Goal: Task Accomplishment & Management: Manage account settings

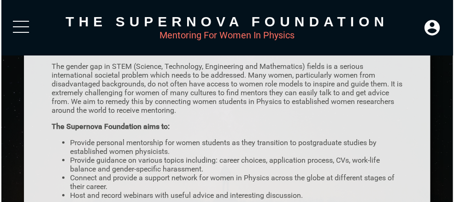
scroll to position [105, 0]
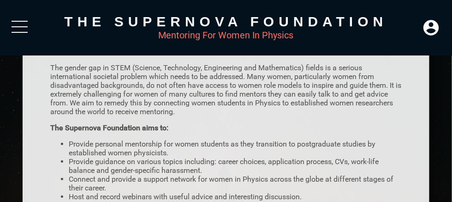
click at [17, 26] on div at bounding box center [20, 26] width 16 height 1
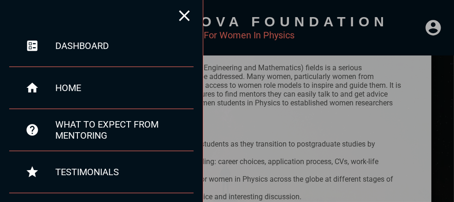
scroll to position [0, 0]
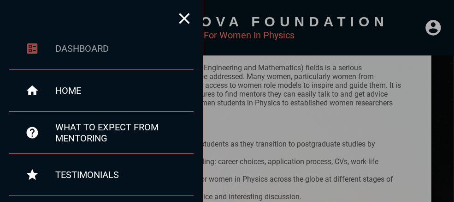
click at [87, 47] on div "dashboard" at bounding box center [124, 48] width 138 height 11
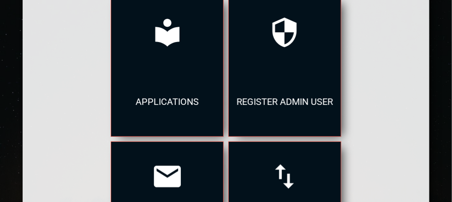
scroll to position [184, 0]
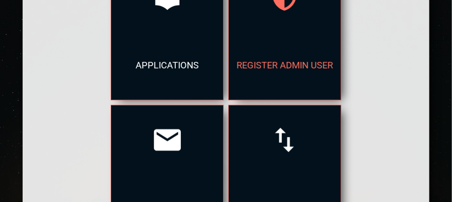
click at [261, 44] on div "register admin user" at bounding box center [285, 64] width 112 height 69
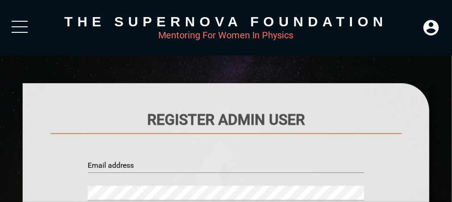
type input "admin@supernovafoundation.org"
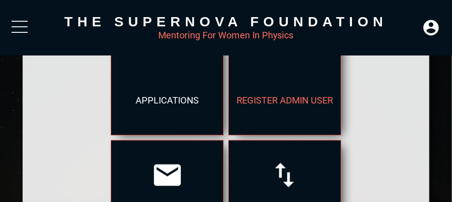
scroll to position [138, 0]
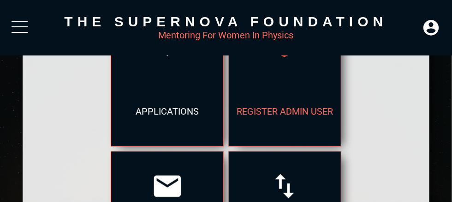
click at [286, 94] on div "register admin user" at bounding box center [285, 111] width 112 height 69
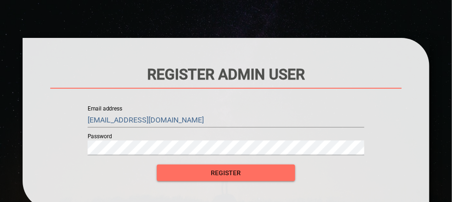
scroll to position [46, 0]
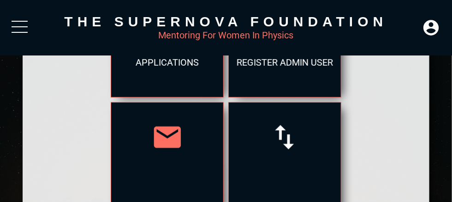
scroll to position [184, 0]
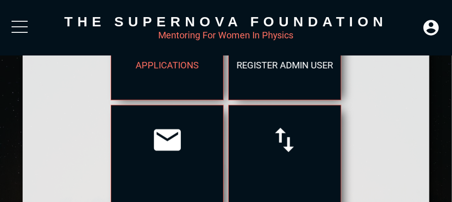
click at [164, 69] on div "applications" at bounding box center [167, 64] width 112 height 69
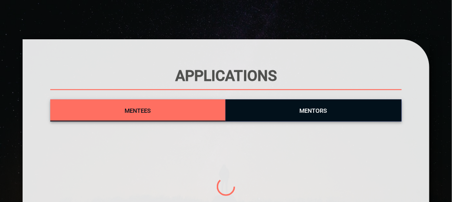
scroll to position [46, 0]
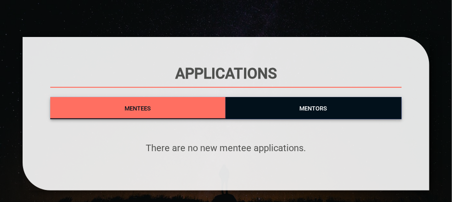
click at [316, 120] on div "Mentees Mentors There are no new mentee applications." at bounding box center [225, 125] width 351 height 56
click at [316, 114] on span "Mentors" at bounding box center [313, 108] width 177 height 12
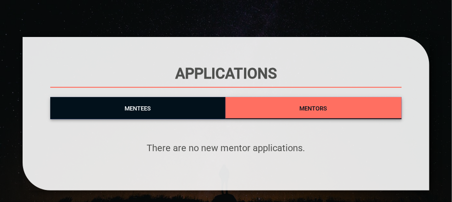
click at [152, 108] on span "Mentees" at bounding box center [137, 108] width 175 height 12
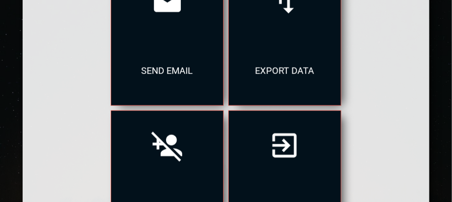
scroll to position [369, 0]
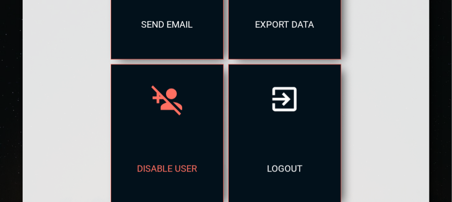
click at [156, 159] on div "disable user" at bounding box center [167, 168] width 112 height 69
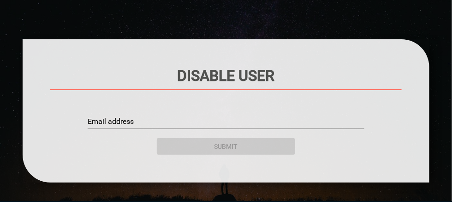
scroll to position [46, 0]
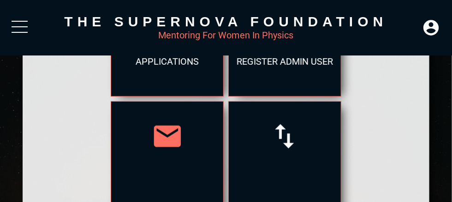
scroll to position [92, 0]
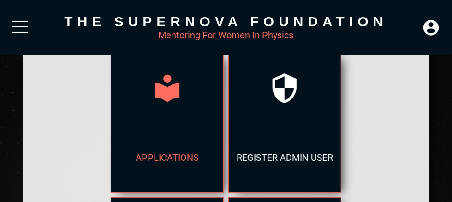
click at [181, 127] on div "applications" at bounding box center [167, 157] width 112 height 69
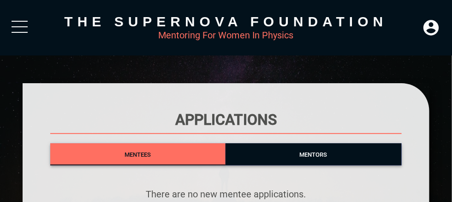
click at [24, 27] on div at bounding box center [20, 29] width 16 height 17
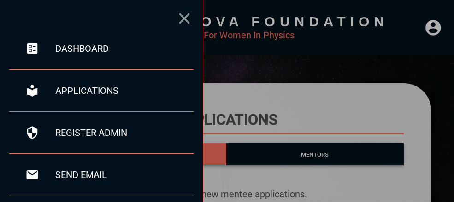
click at [183, 22] on icon at bounding box center [184, 18] width 18 height 18
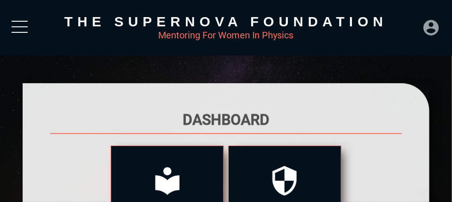
click at [433, 29] on icon at bounding box center [431, 27] width 18 height 18
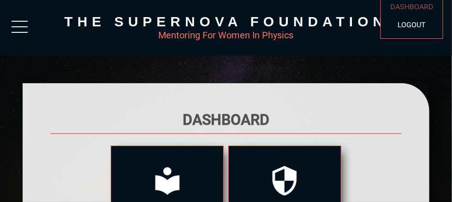
click at [413, 9] on div "DASHBOARD" at bounding box center [411, 7] width 53 height 18
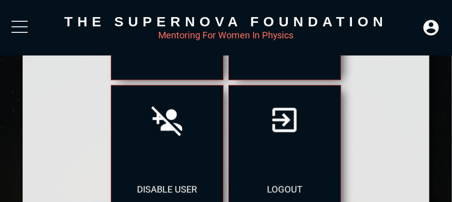
scroll to position [323, 0]
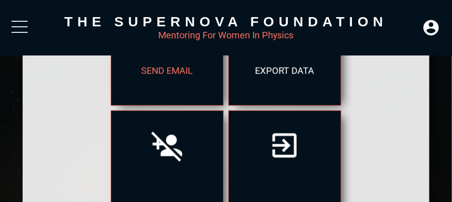
click at [158, 85] on div "send email" at bounding box center [167, 70] width 112 height 69
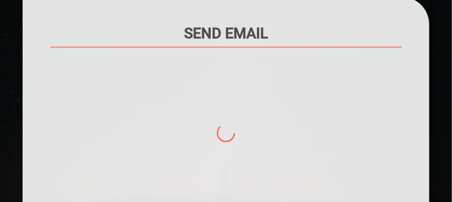
scroll to position [92, 0]
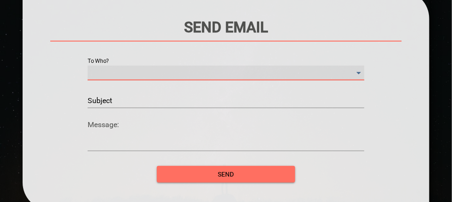
click at [116, 72] on Who\? "​" at bounding box center [226, 72] width 277 height 15
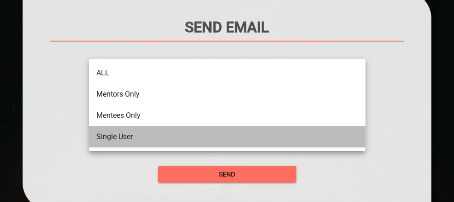
click at [116, 136] on li "Single User" at bounding box center [227, 136] width 277 height 21
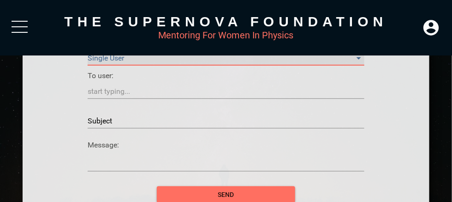
scroll to position [102, 0]
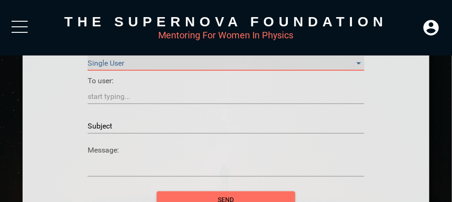
click at [126, 60] on Who\? "Single User" at bounding box center [226, 63] width 277 height 15
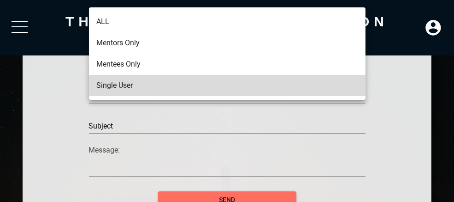
click at [109, 21] on li "ALL" at bounding box center [227, 21] width 277 height 21
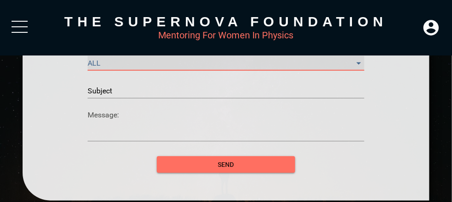
click at [109, 64] on Who\? "ALL" at bounding box center [226, 63] width 277 height 15
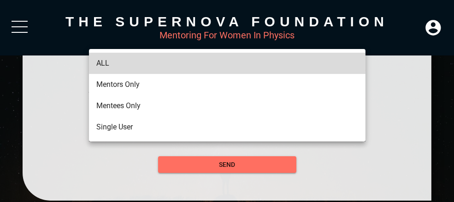
click at [73, 92] on div at bounding box center [227, 101] width 454 height 202
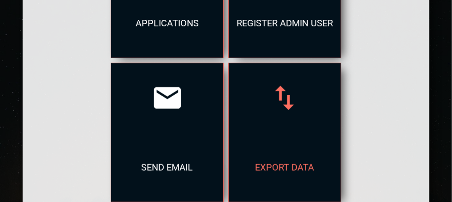
scroll to position [227, 0]
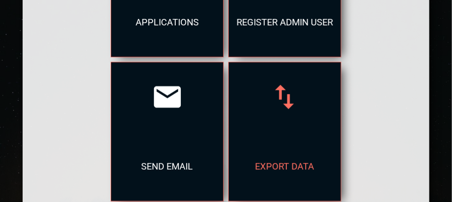
click at [288, 165] on div "export data" at bounding box center [285, 165] width 112 height 69
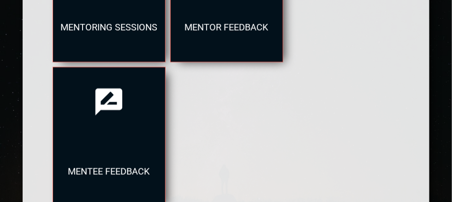
scroll to position [369, 0]
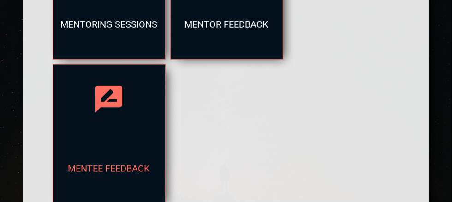
click at [122, 168] on div "mentee feedback" at bounding box center [109, 168] width 112 height 69
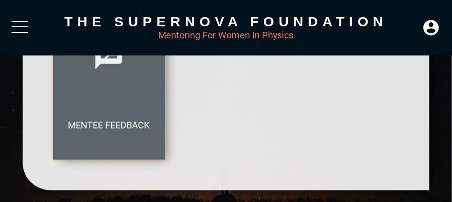
scroll to position [412, 0]
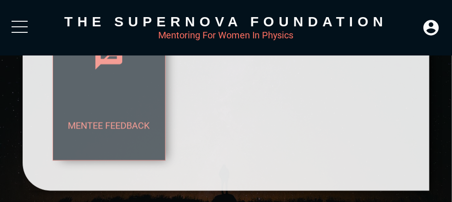
click at [110, 126] on div "mentee feedback" at bounding box center [109, 125] width 112 height 69
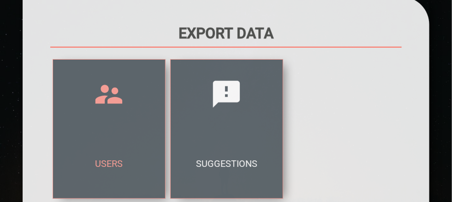
scroll to position [92, 0]
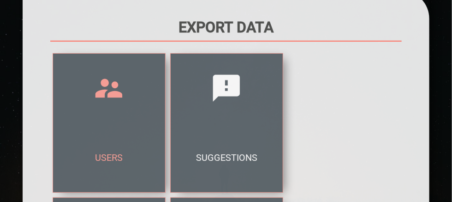
click at [111, 160] on div "users" at bounding box center [109, 157] width 112 height 69
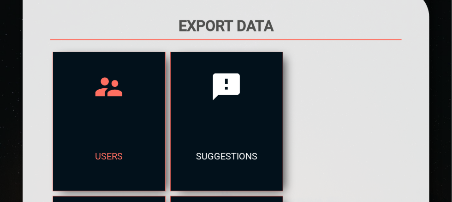
scroll to position [138, 0]
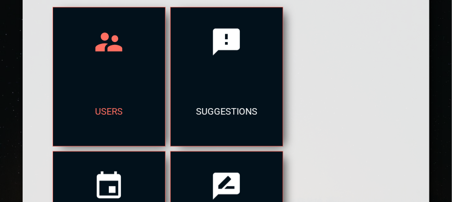
click at [105, 112] on div "users" at bounding box center [109, 111] width 112 height 69
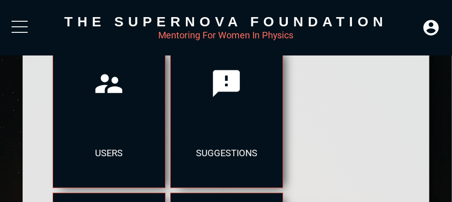
scroll to position [0, 0]
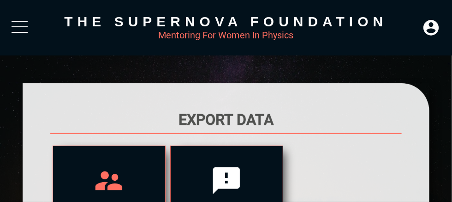
click at [119, 199] on div at bounding box center [109, 180] width 112 height 69
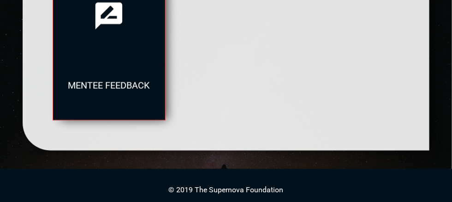
scroll to position [458, 0]
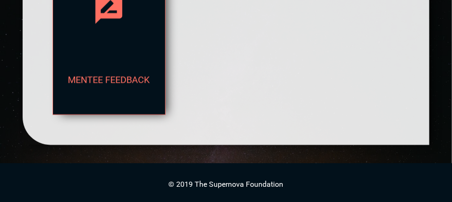
click at [102, 77] on div "mentee feedback" at bounding box center [109, 79] width 112 height 69
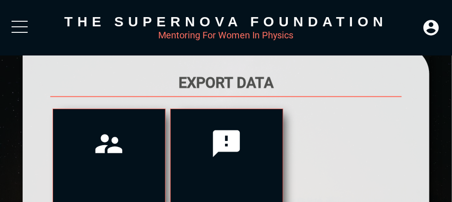
scroll to position [0, 0]
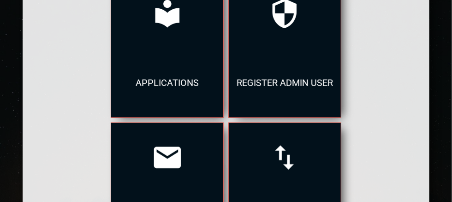
scroll to position [184, 0]
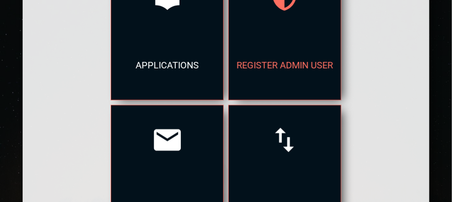
click at [35, 189] on div at bounding box center [226, 158] width 407 height 519
